Goal: Check status: Check status

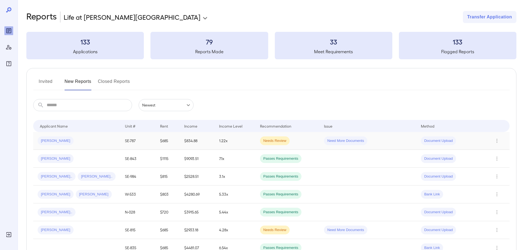
click at [112, 138] on div "[PERSON_NAME]" at bounding box center [77, 141] width 79 height 9
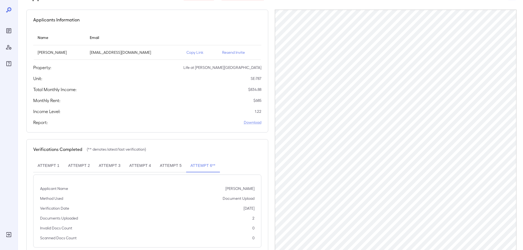
scroll to position [28, 0]
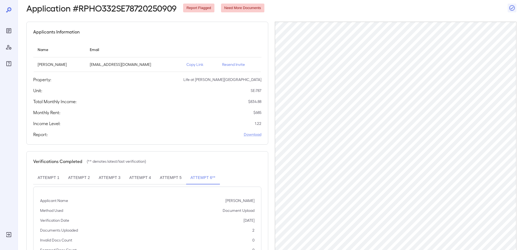
click at [50, 176] on button "Attempt 1" at bounding box center [48, 177] width 31 height 13
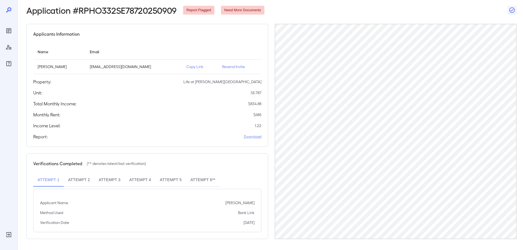
click at [204, 179] on button "Attempt 6**" at bounding box center [203, 180] width 34 height 13
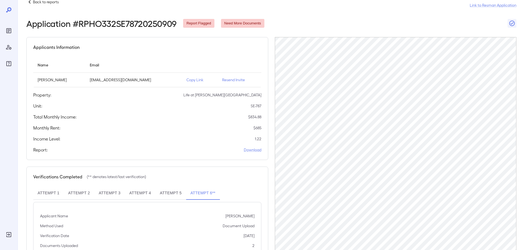
scroll to position [0, 0]
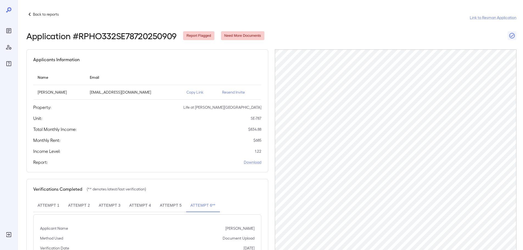
click at [46, 14] on p "Back to reports" at bounding box center [46, 14] width 26 height 5
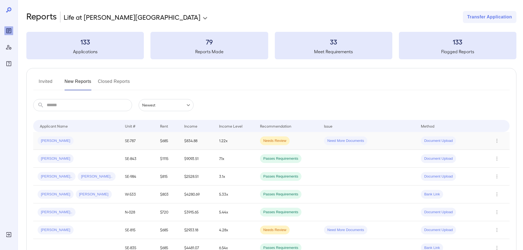
click at [79, 138] on div "[PERSON_NAME]" at bounding box center [77, 141] width 79 height 9
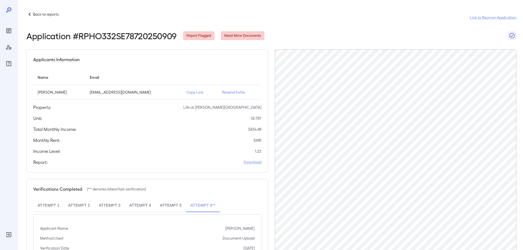
click at [37, 13] on p "Back to reports" at bounding box center [46, 14] width 26 height 5
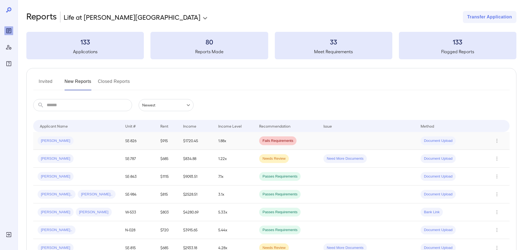
click at [84, 142] on div "[PERSON_NAME]" at bounding box center [77, 141] width 79 height 9
